Goal: Information Seeking & Learning: Learn about a topic

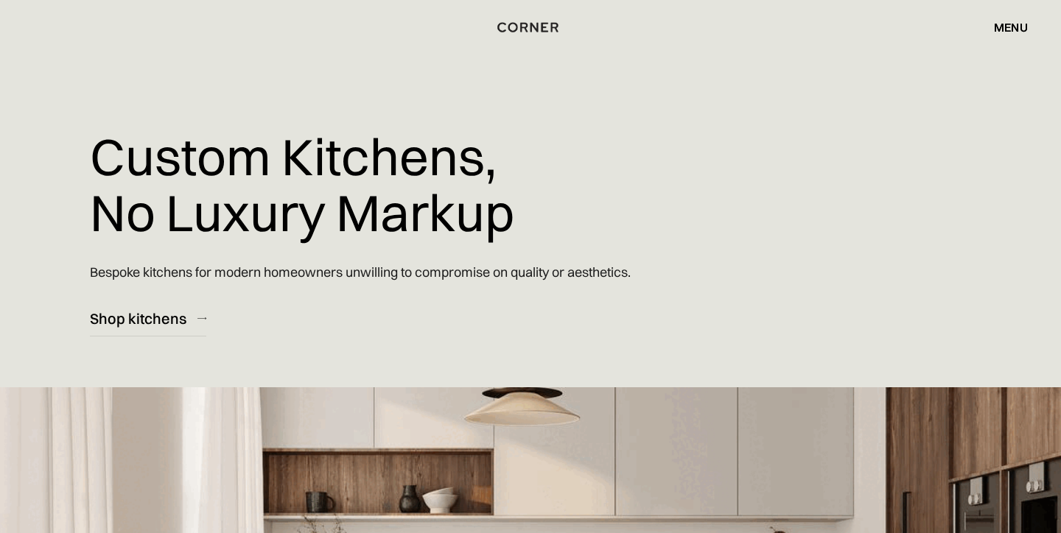
click at [1013, 28] on div "menu" at bounding box center [1011, 27] width 34 height 12
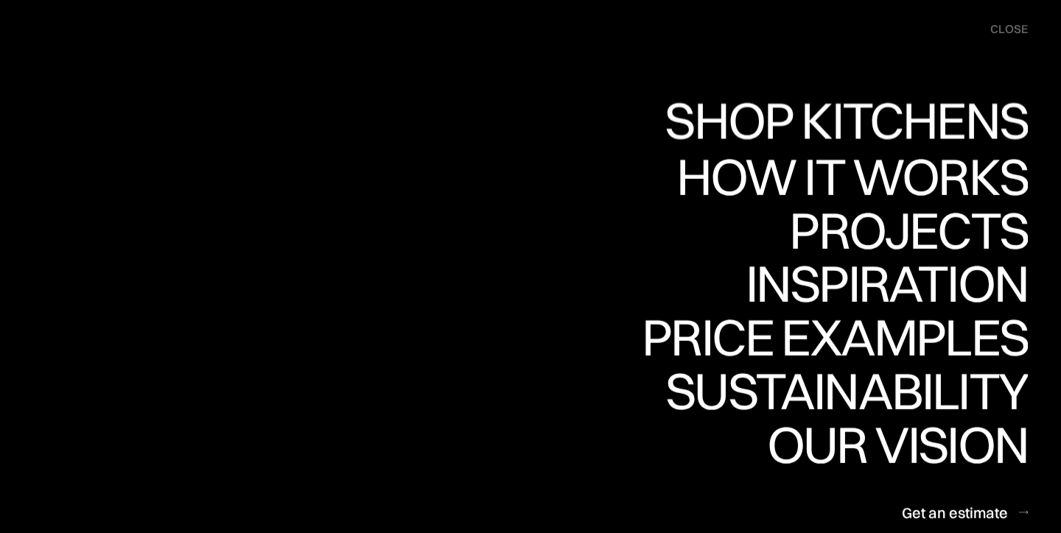
click at [936, 104] on div "Shop Kitchens" at bounding box center [842, 120] width 371 height 52
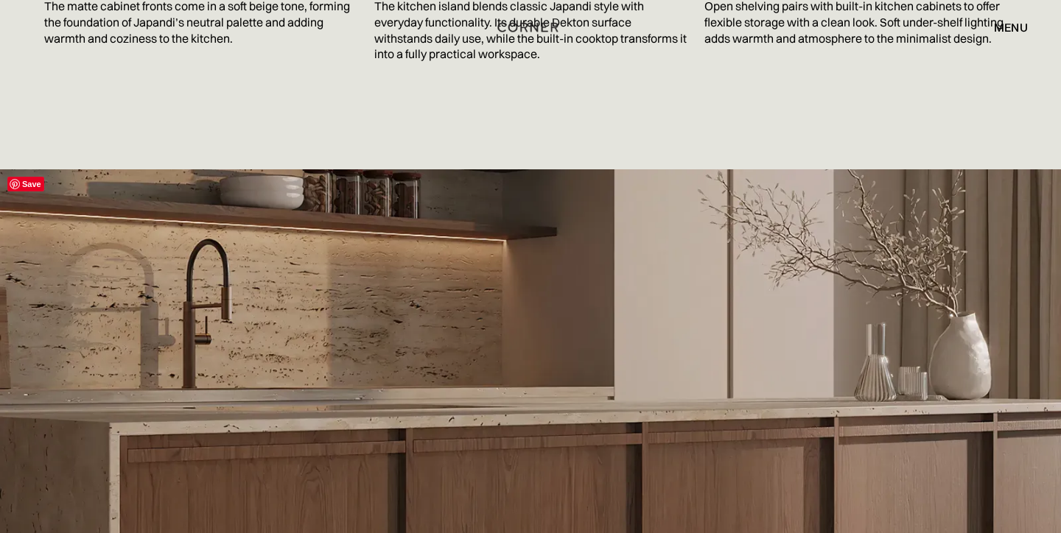
scroll to position [2631, 0]
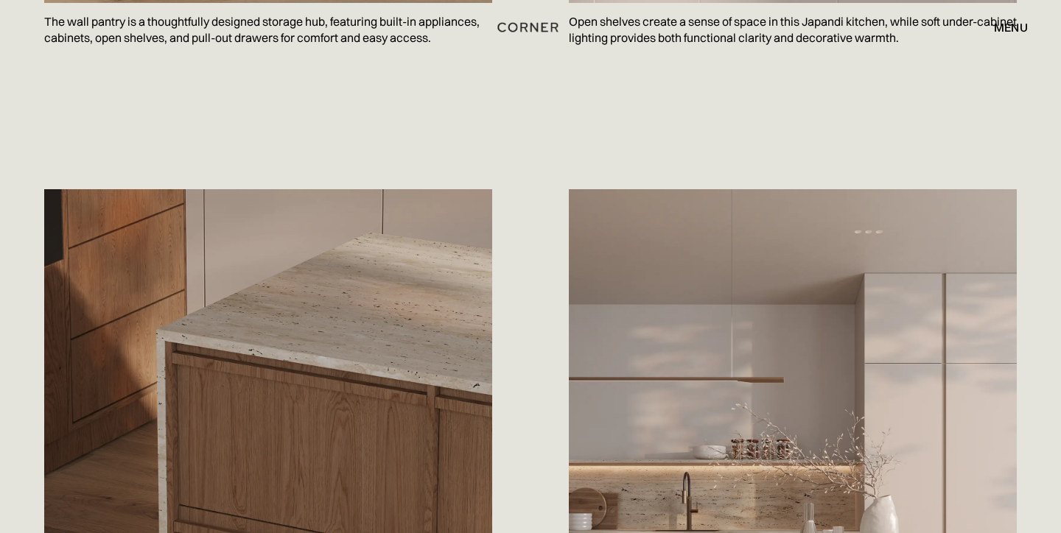
scroll to position [1342, 0]
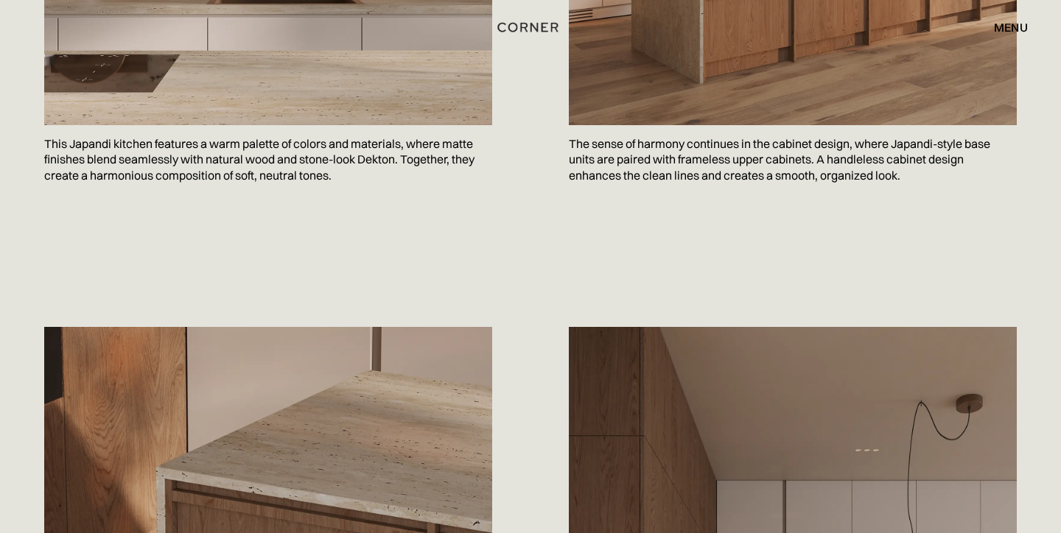
scroll to position [745, 0]
